Goal: Book appointment/travel/reservation

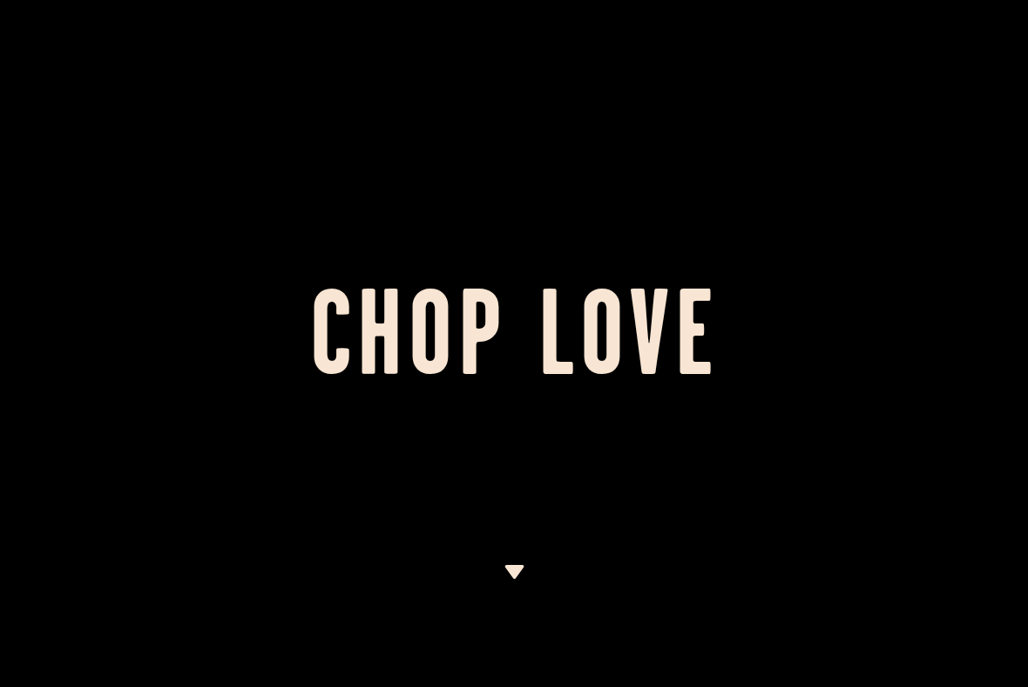
click at [507, 577] on img at bounding box center [515, 572] width 22 height 14
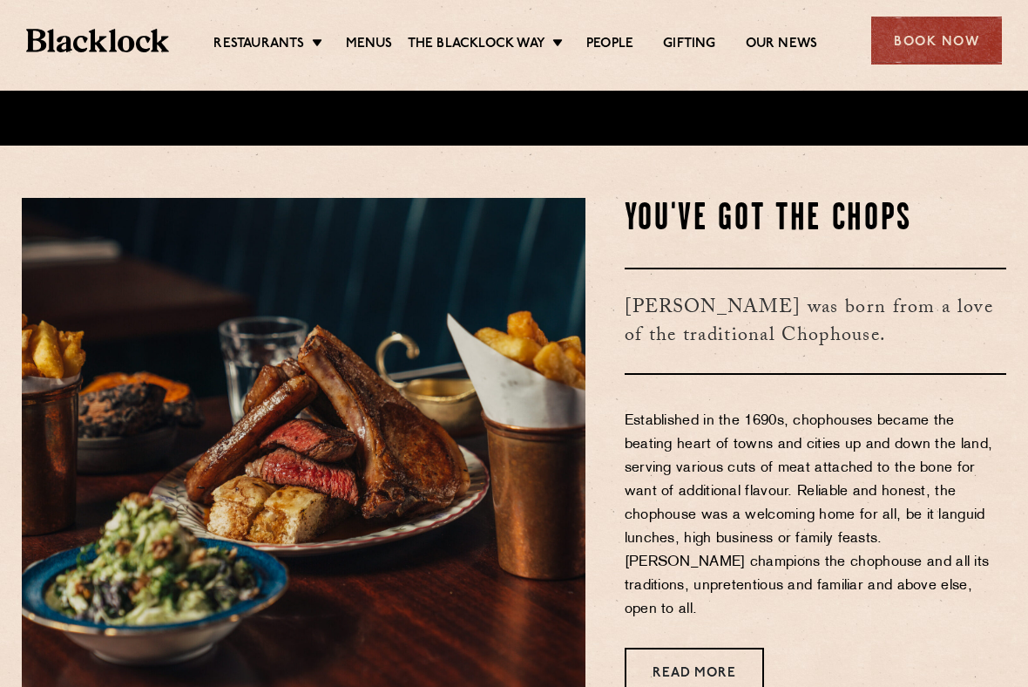
scroll to position [549, 0]
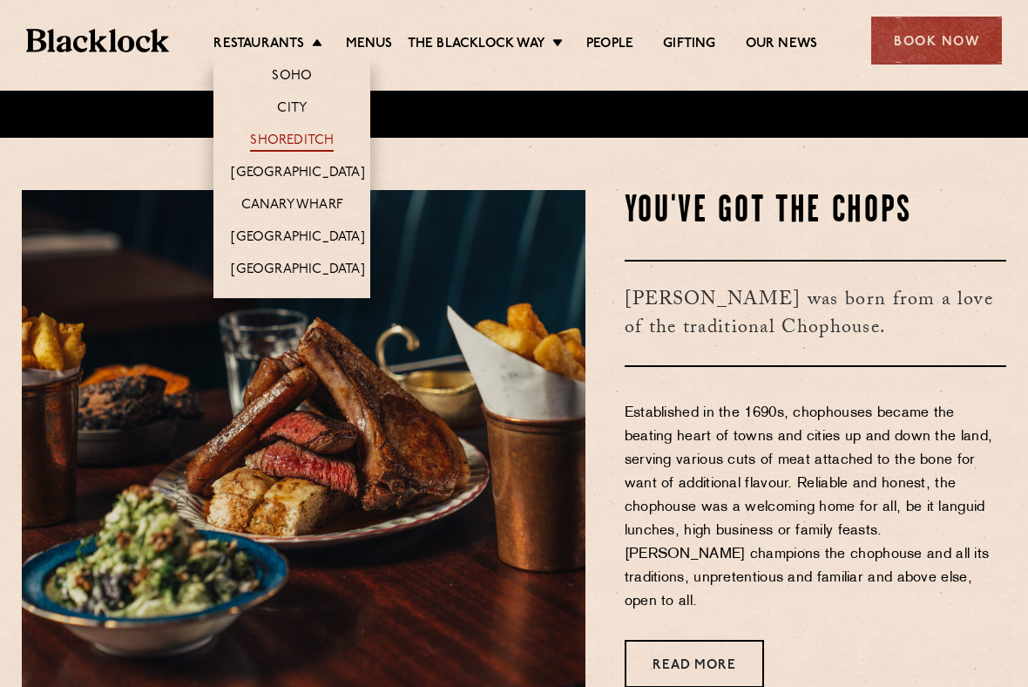
click at [290, 141] on link "Shoreditch" at bounding box center [292, 141] width 84 height 19
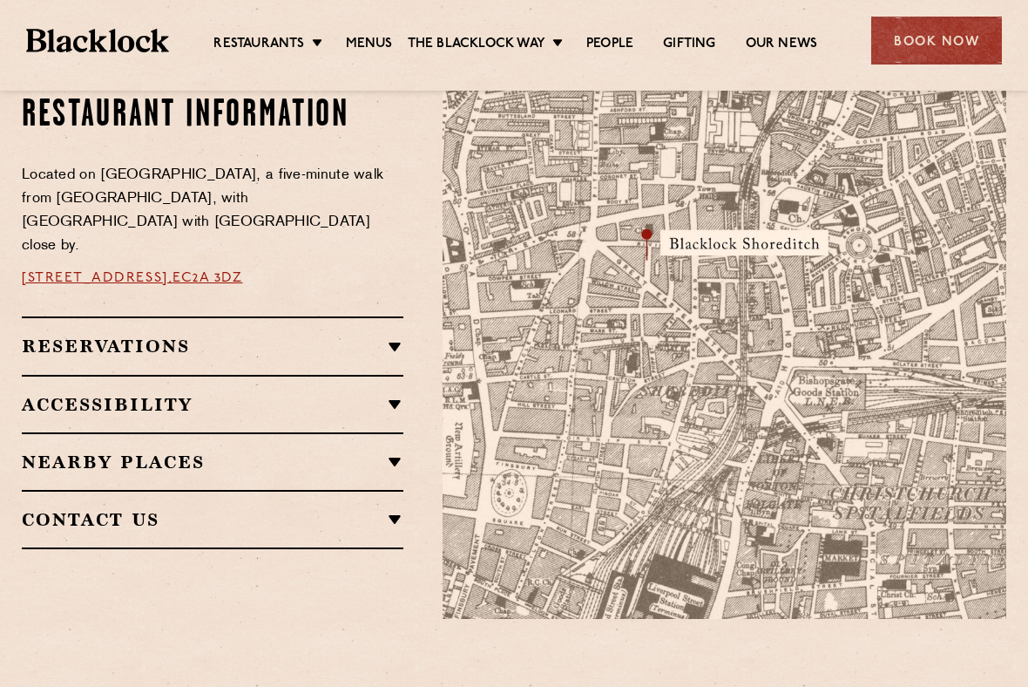
scroll to position [1011, 0]
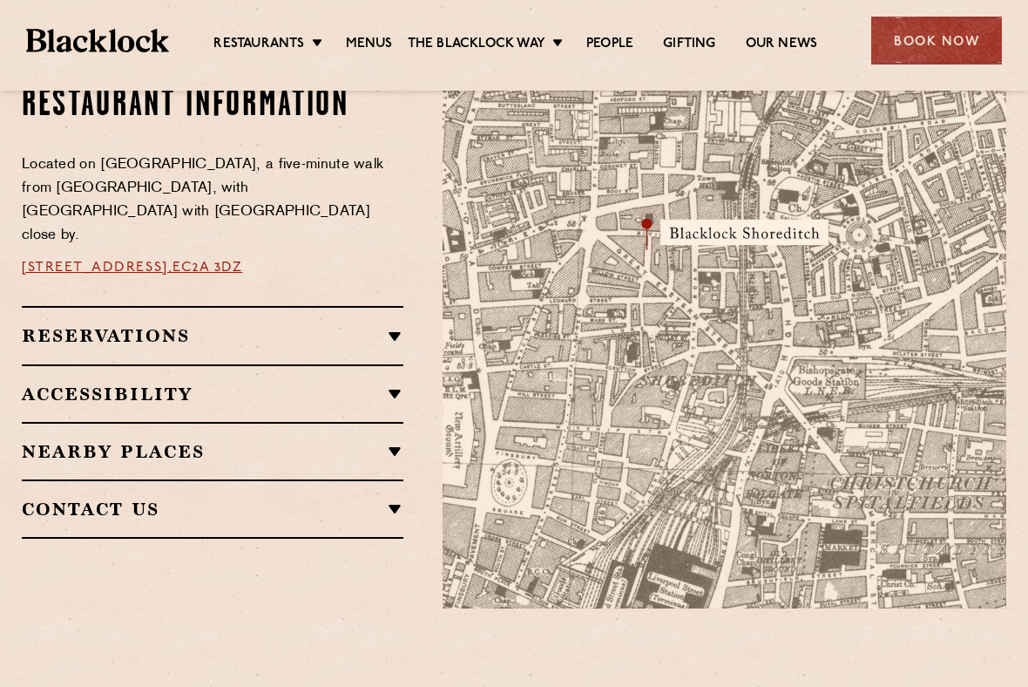
click at [389, 325] on h2 "Reservations" at bounding box center [213, 335] width 382 height 21
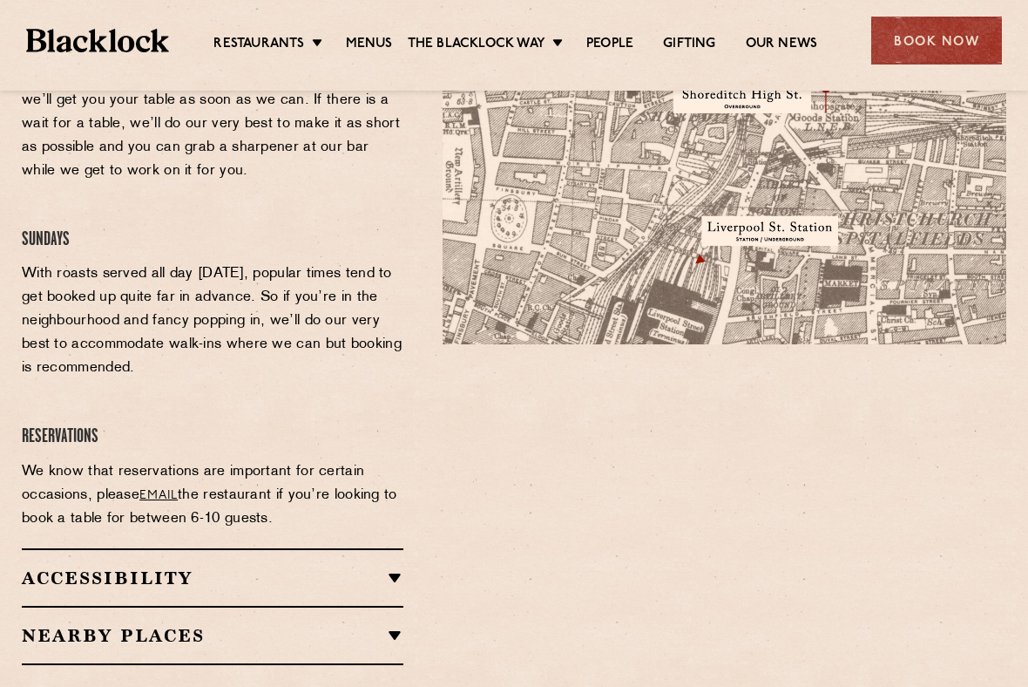
scroll to position [1464, 0]
